Goal: Task Accomplishment & Management: Use online tool/utility

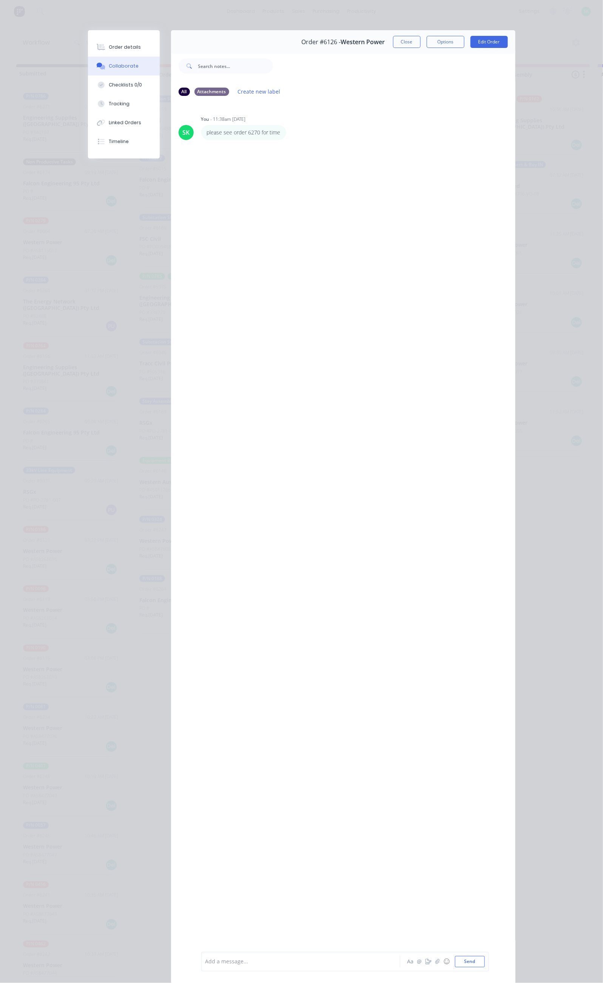
click at [421, 37] on button "Close" at bounding box center [407, 42] width 28 height 12
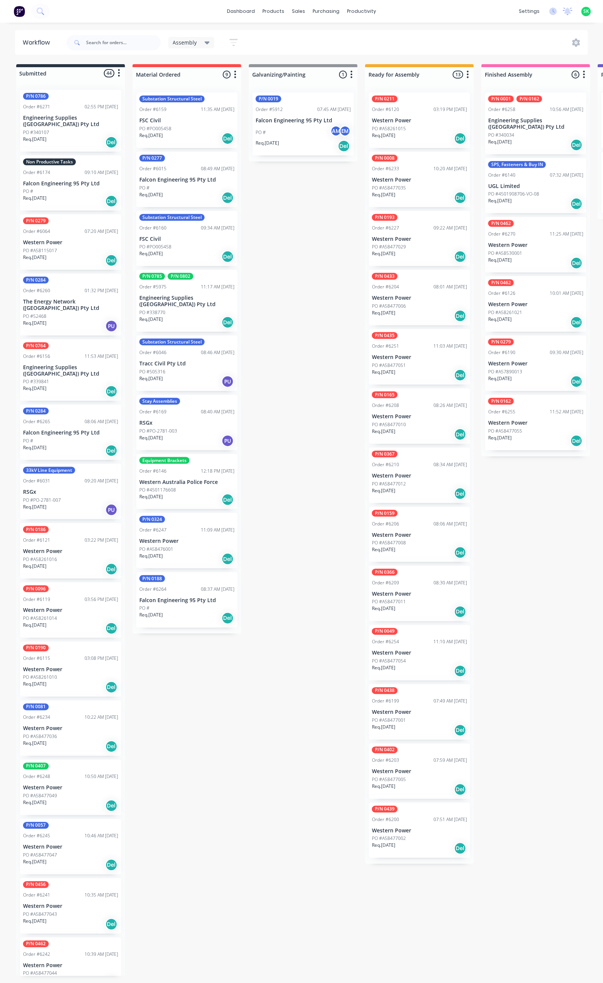
click at [534, 309] on div "PO #A58261021" at bounding box center [535, 312] width 95 height 7
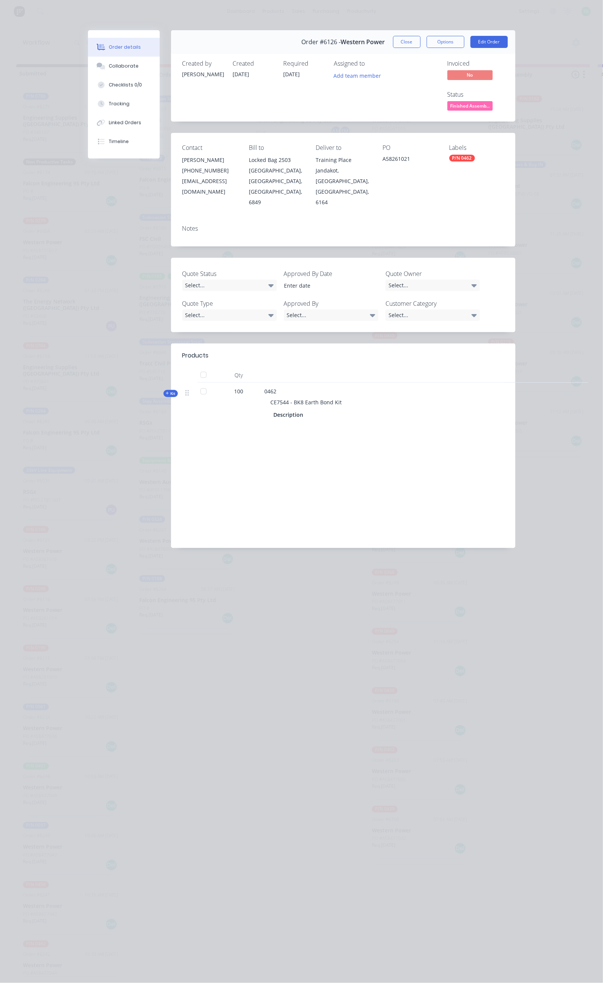
click at [421, 41] on button "Close" at bounding box center [407, 42] width 28 height 12
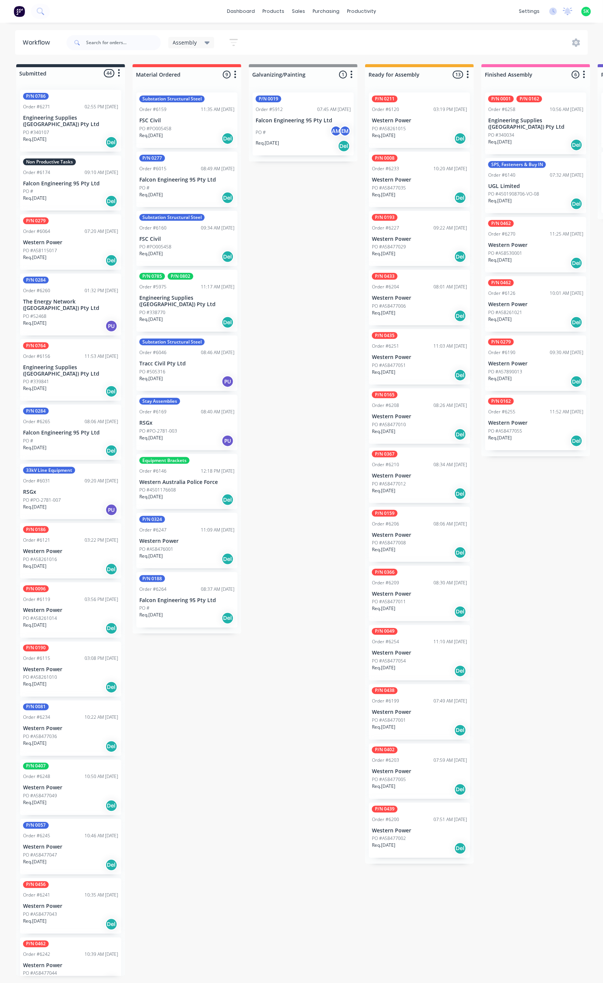
click at [521, 242] on p "Western Power" at bounding box center [535, 245] width 95 height 6
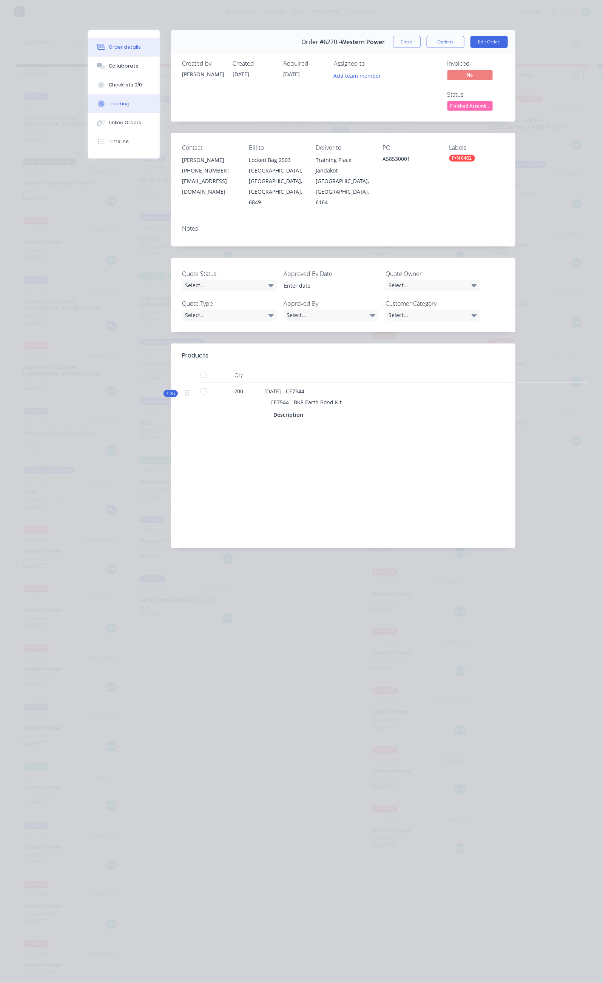
click at [109, 100] on div "Tracking" at bounding box center [119, 103] width 21 height 7
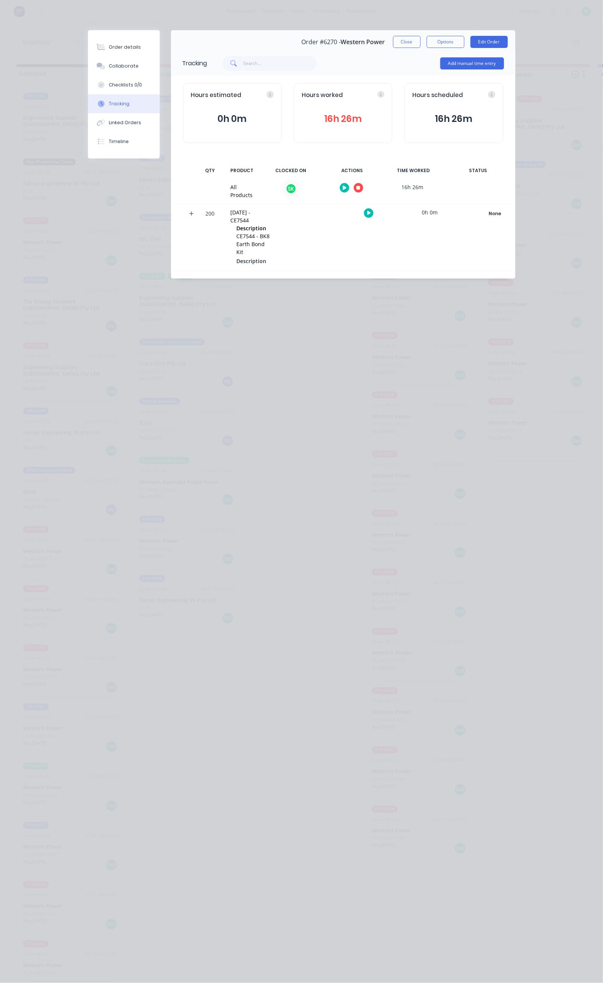
click at [360, 188] on icon "button" at bounding box center [358, 188] width 4 height 4
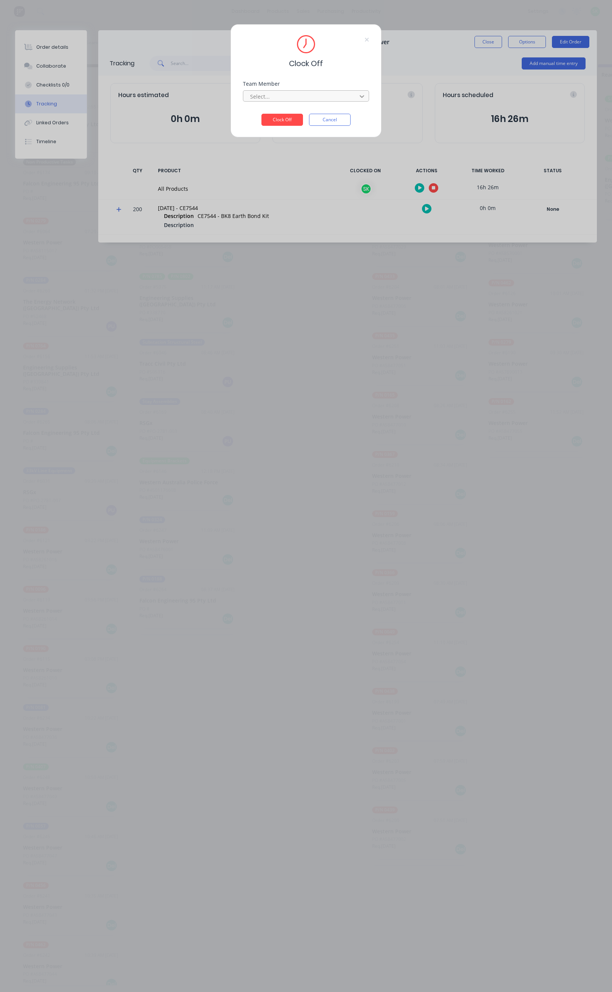
click at [358, 93] on icon at bounding box center [362, 97] width 8 height 8
click at [312, 109] on div "[PERSON_NAME]" at bounding box center [306, 113] width 126 height 14
click at [291, 117] on button "Clock Off" at bounding box center [282, 120] width 42 height 12
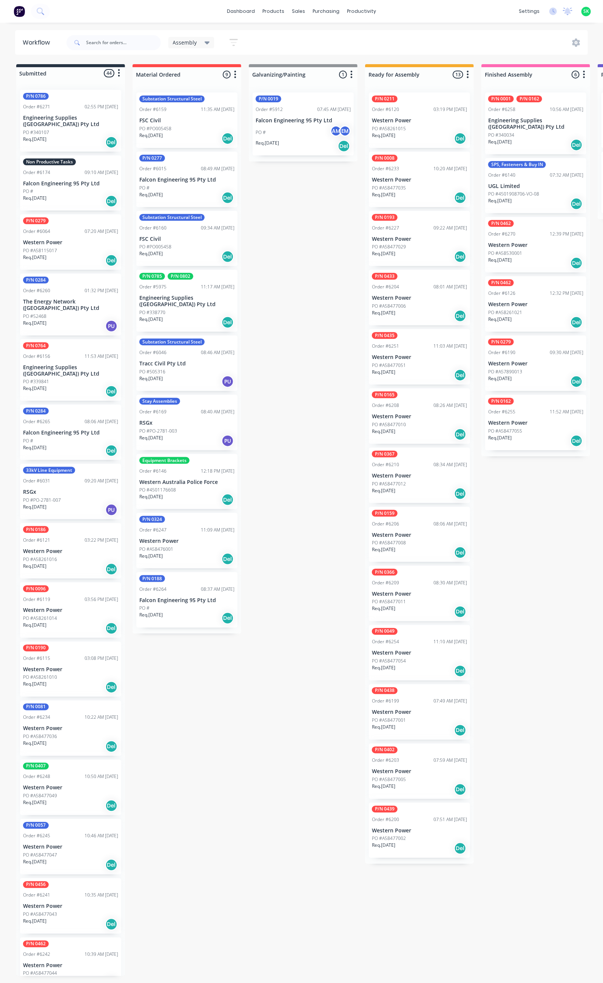
click at [79, 188] on div "PO #" at bounding box center [70, 191] width 95 height 7
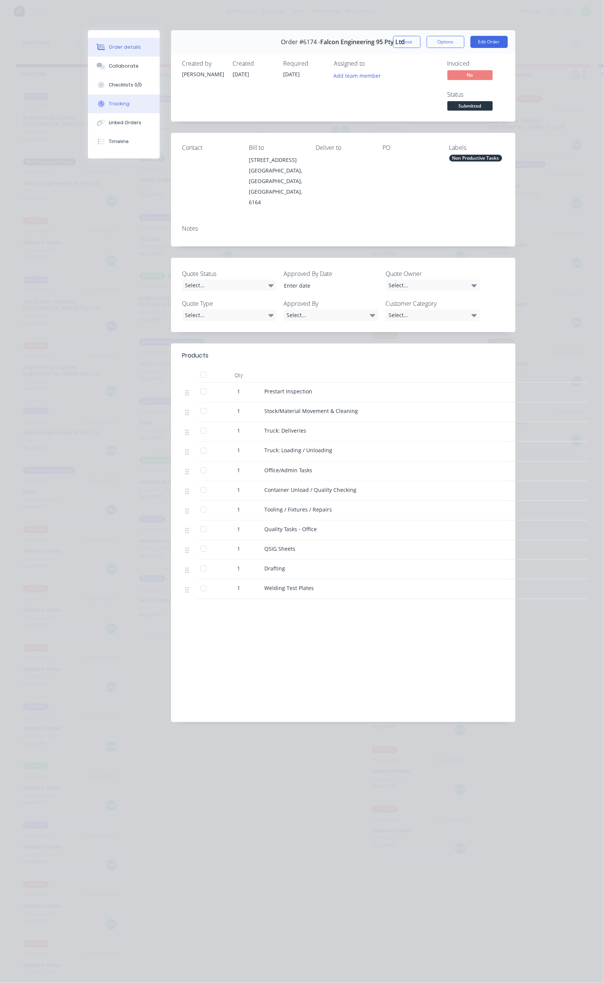
click at [88, 100] on button "Tracking" at bounding box center [124, 103] width 72 height 19
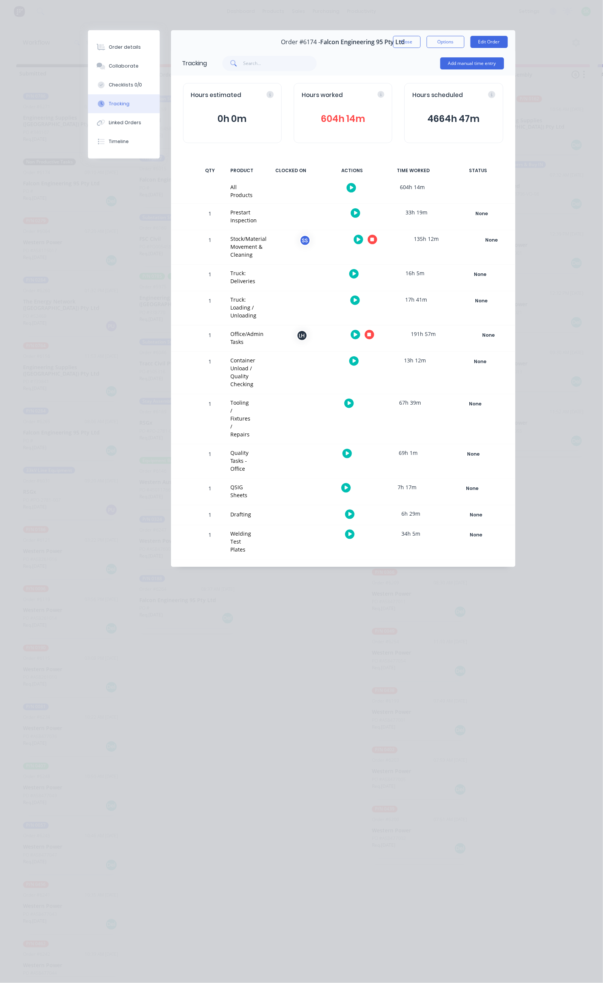
click at [363, 235] on button "button" at bounding box center [358, 239] width 9 height 9
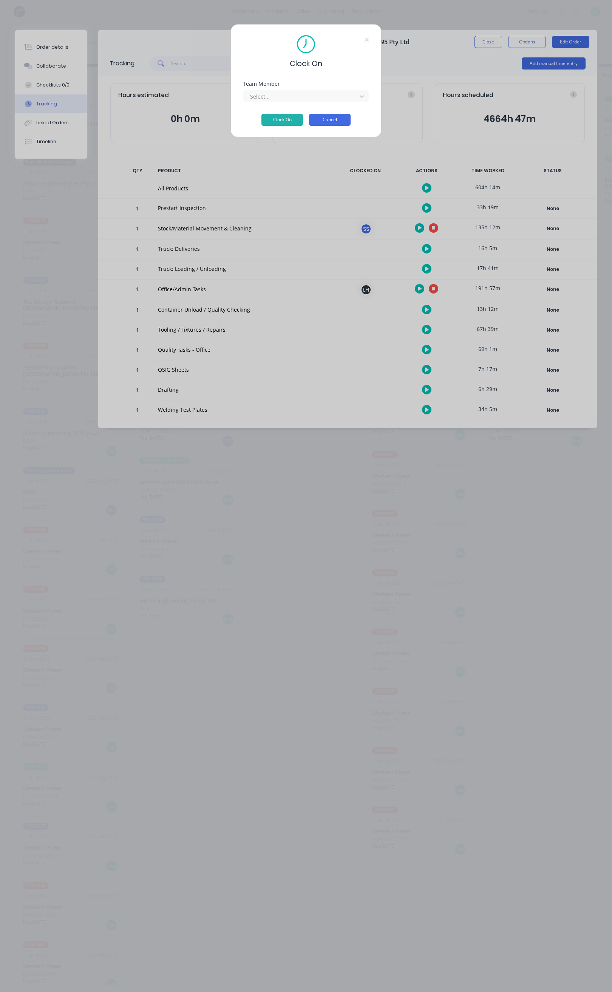
click at [331, 121] on button "Cancel" at bounding box center [330, 120] width 42 height 12
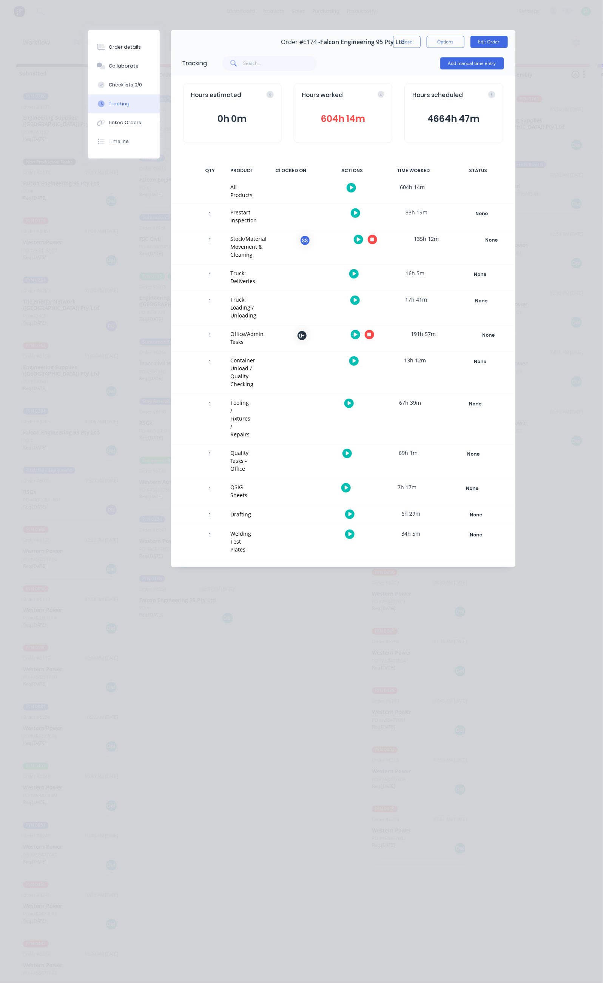
click at [352, 401] on icon "button" at bounding box center [350, 403] width 4 height 5
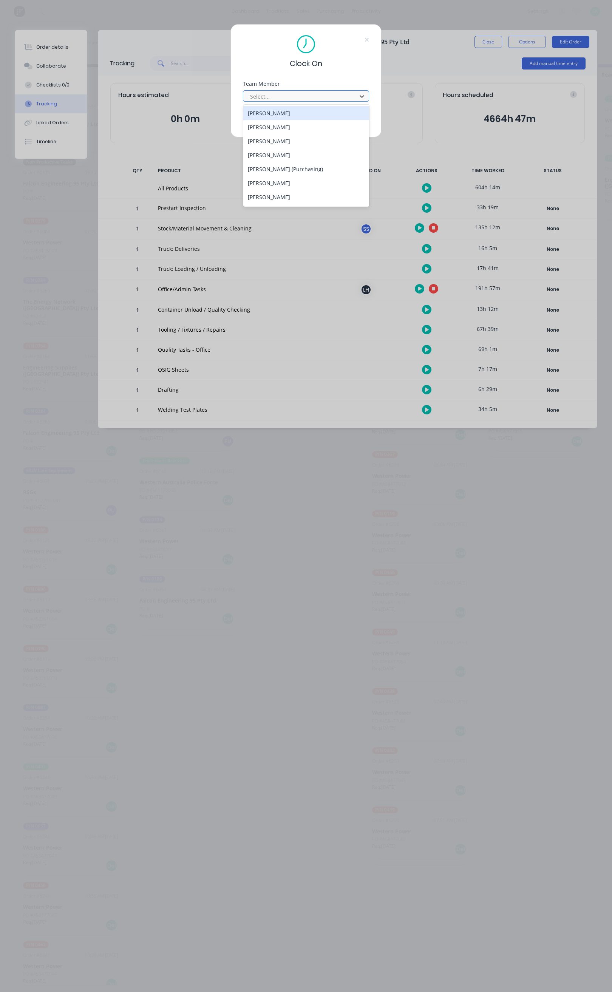
click at [301, 94] on div at bounding box center [300, 96] width 103 height 9
type input "ste"
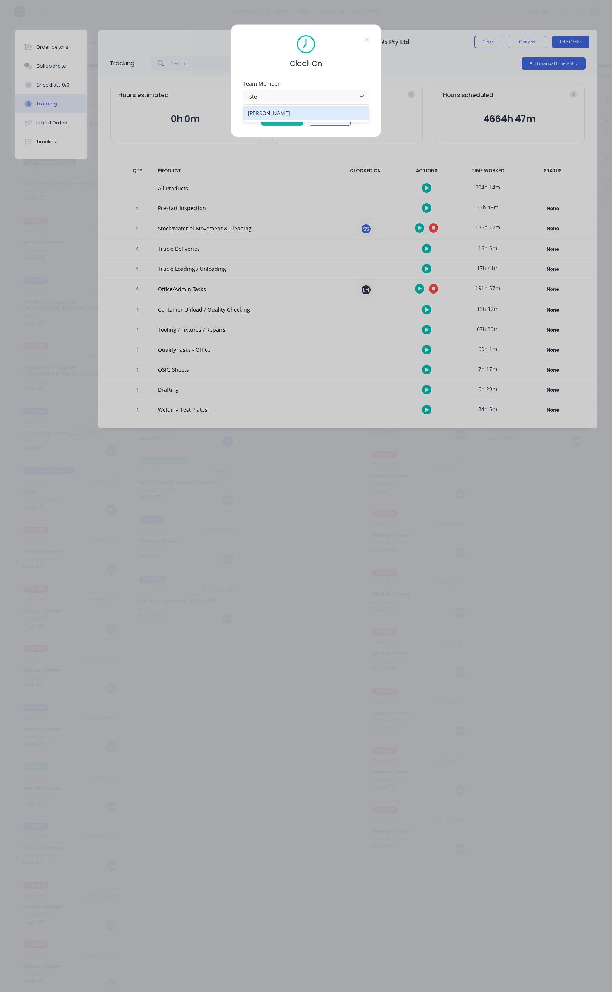
click at [297, 110] on div "[PERSON_NAME]" at bounding box center [306, 113] width 126 height 14
click at [289, 115] on button "Clock On" at bounding box center [282, 120] width 42 height 12
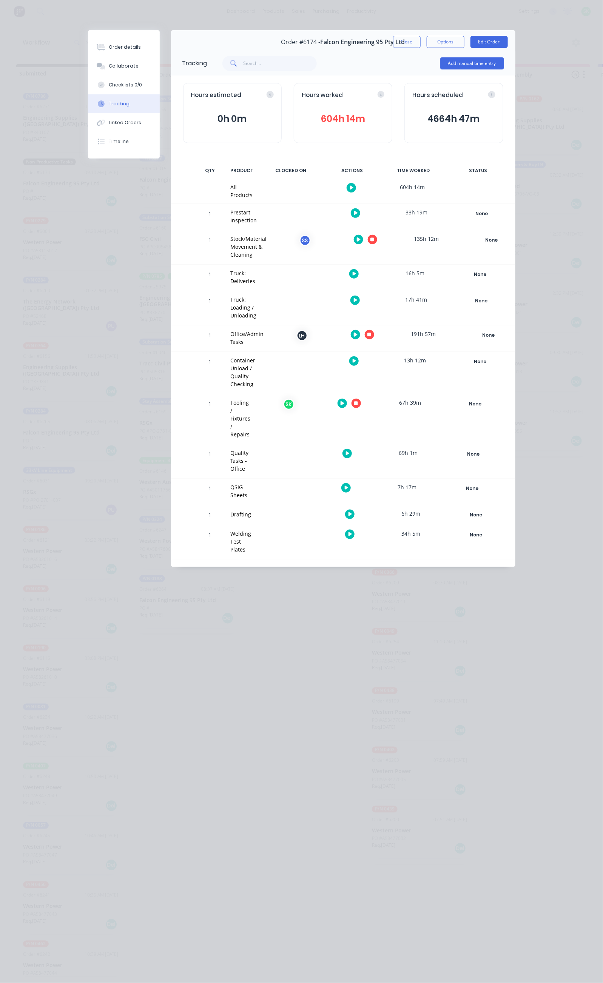
click at [374, 238] on icon "button" at bounding box center [372, 240] width 4 height 4
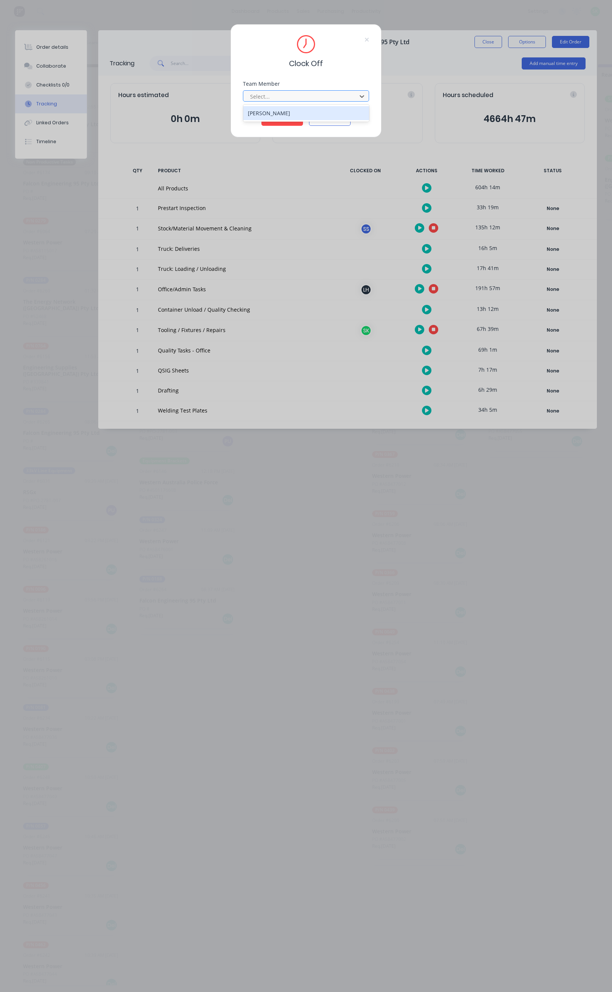
click at [333, 97] on div at bounding box center [300, 96] width 103 height 9
click at [293, 113] on div "Stuart Simm" at bounding box center [306, 113] width 126 height 14
click at [291, 116] on button "Clock Off" at bounding box center [282, 120] width 42 height 12
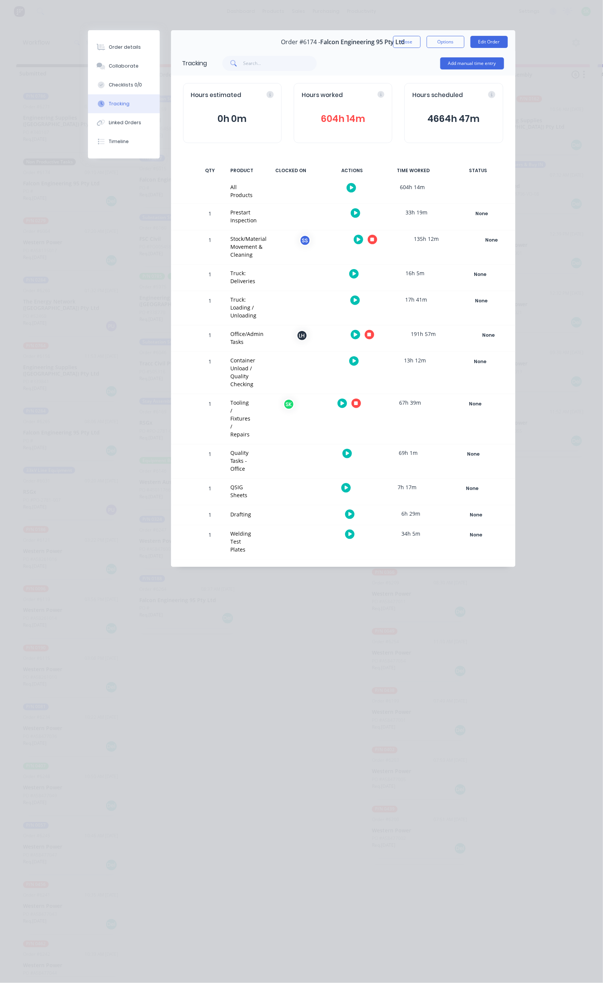
click at [344, 401] on icon "button" at bounding box center [343, 403] width 4 height 4
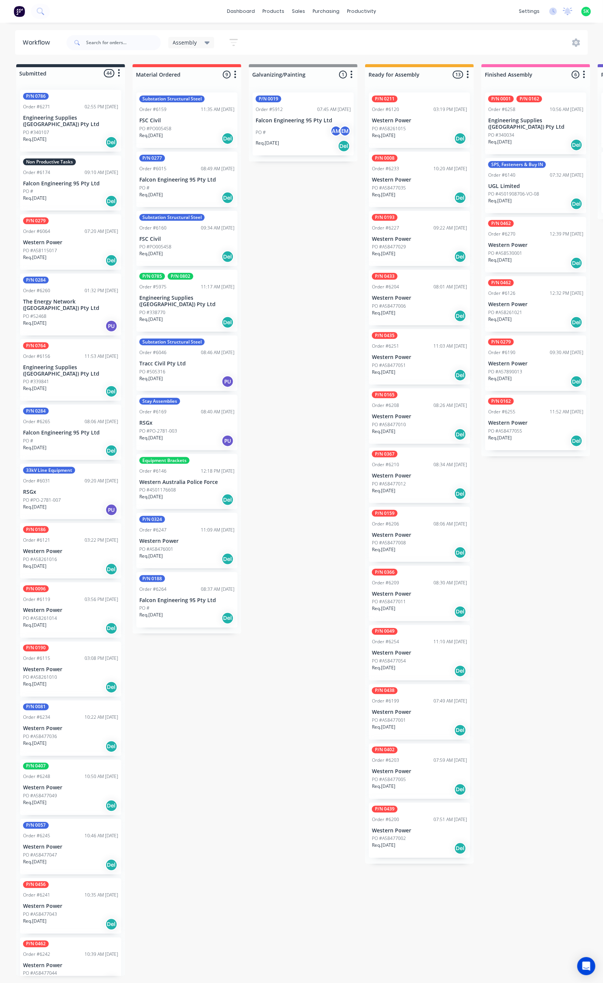
click at [52, 171] on div "Non Productive Tasks Order #6174 09:10 AM 24/08/25 Falcon Engineering 95 Pty Lt…" at bounding box center [70, 184] width 101 height 56
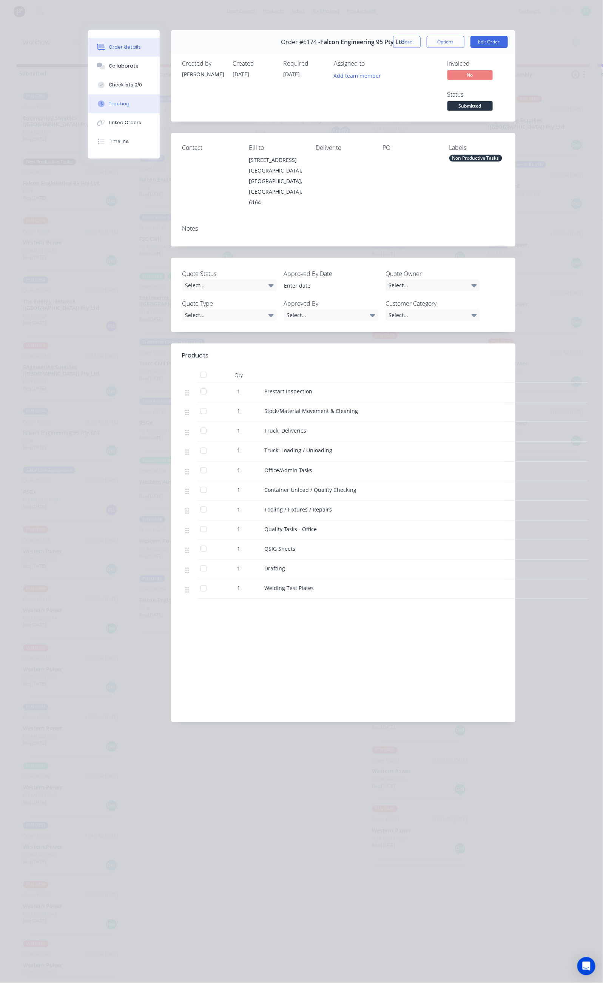
click at [109, 102] on div "Tracking" at bounding box center [119, 103] width 21 height 7
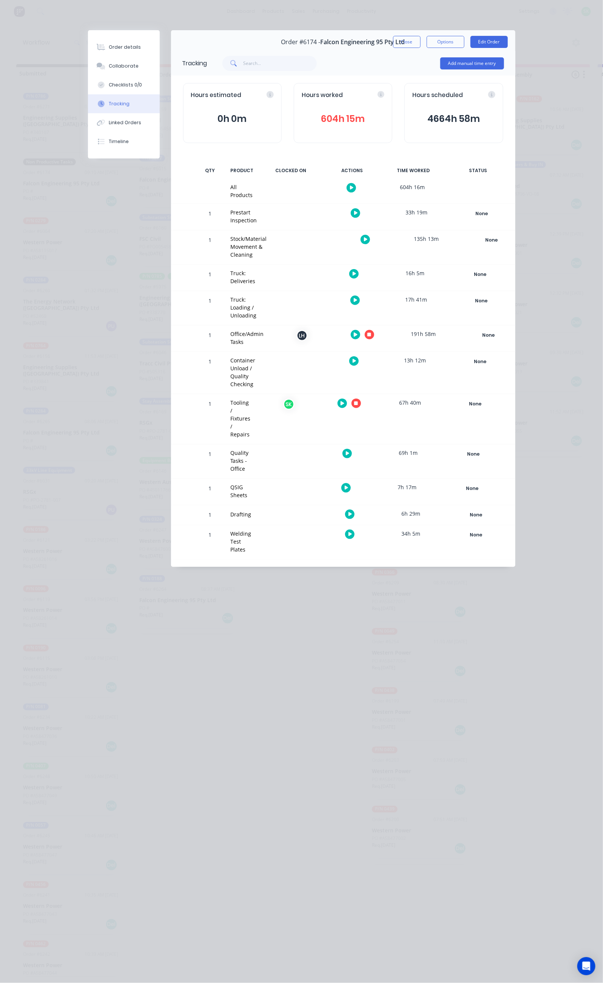
click at [344, 401] on icon "button" at bounding box center [343, 403] width 4 height 5
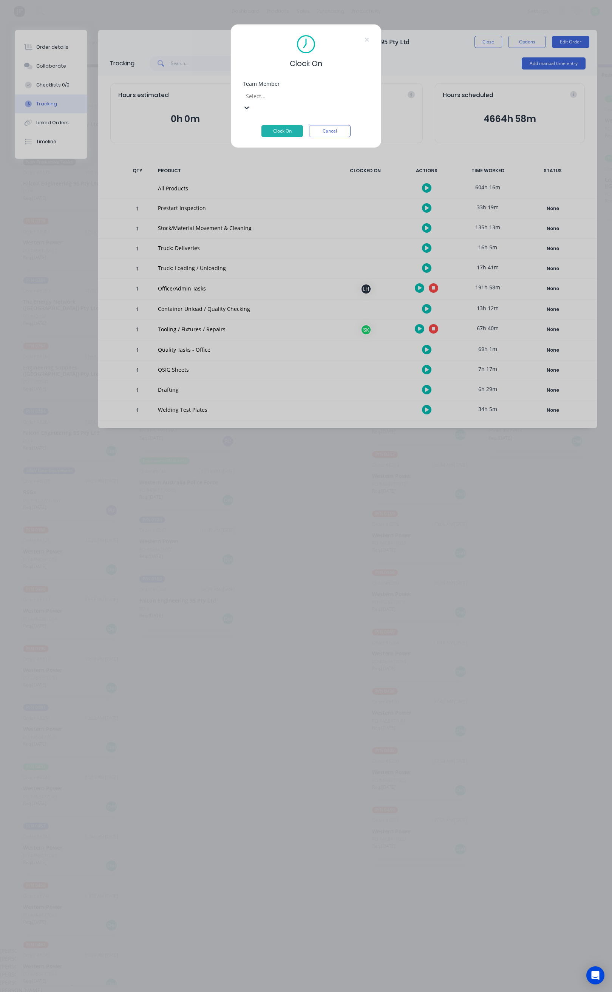
click at [265, 101] on div at bounding box center [299, 95] width 109 height 9
type input "st"
click at [273, 946] on div "Stuart Simm" at bounding box center [301, 950] width 603 height 8
click at [276, 117] on button "Clock On" at bounding box center [282, 120] width 42 height 12
